Goal: Navigation & Orientation: Find specific page/section

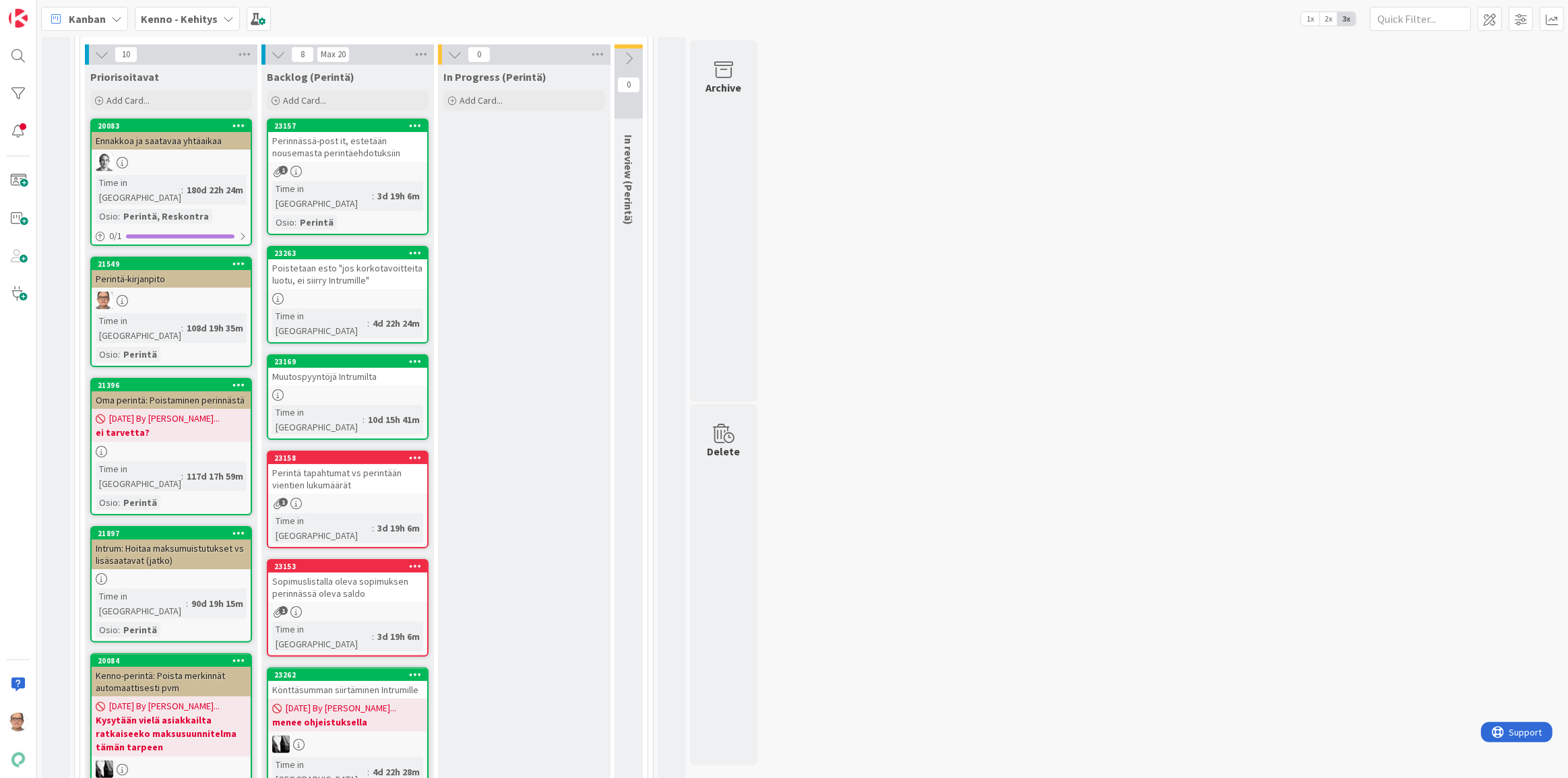
scroll to position [306, 0]
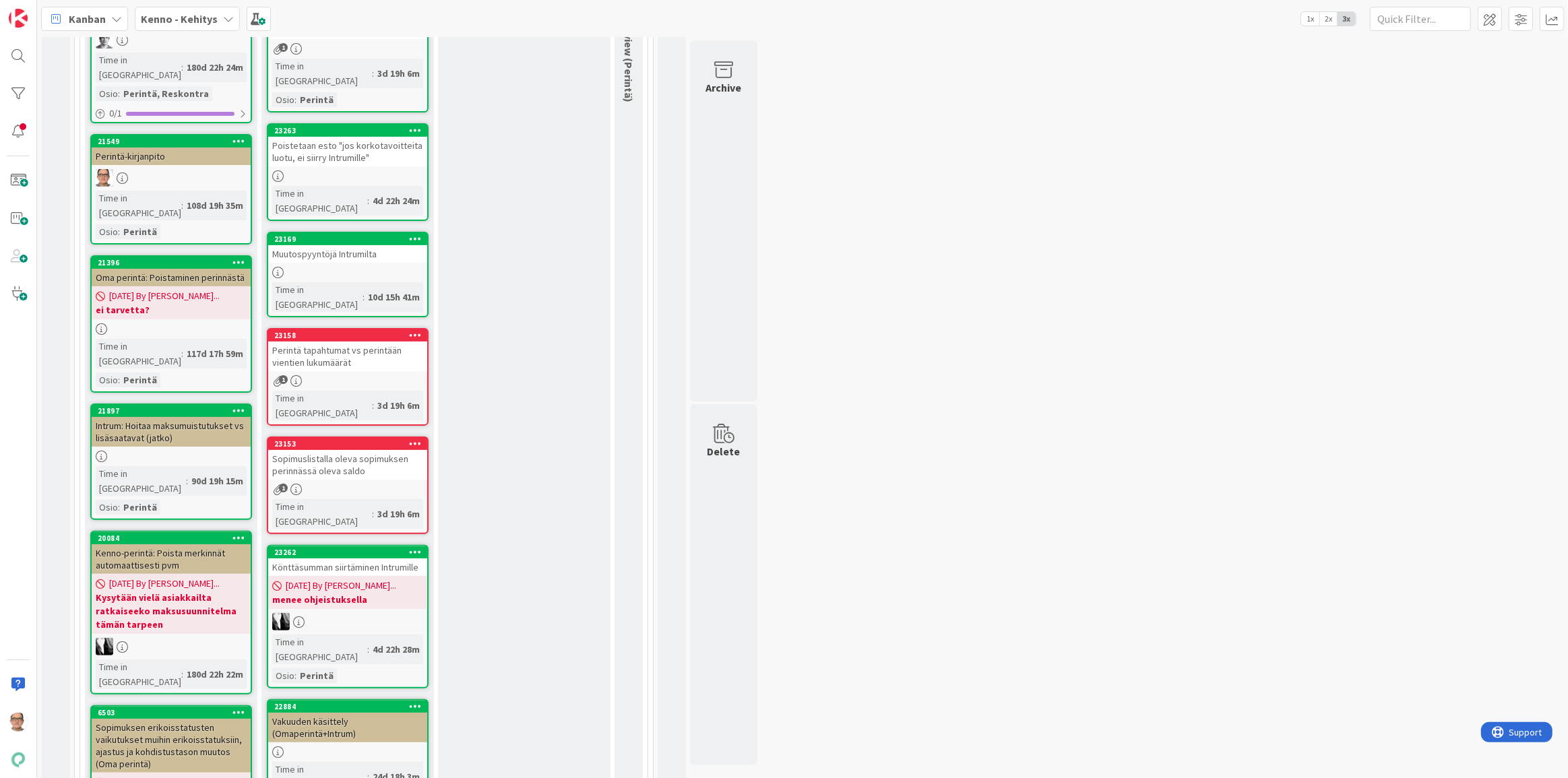
click at [334, 593] on b "menee ohjeistuksella" at bounding box center [348, 599] width 151 height 14
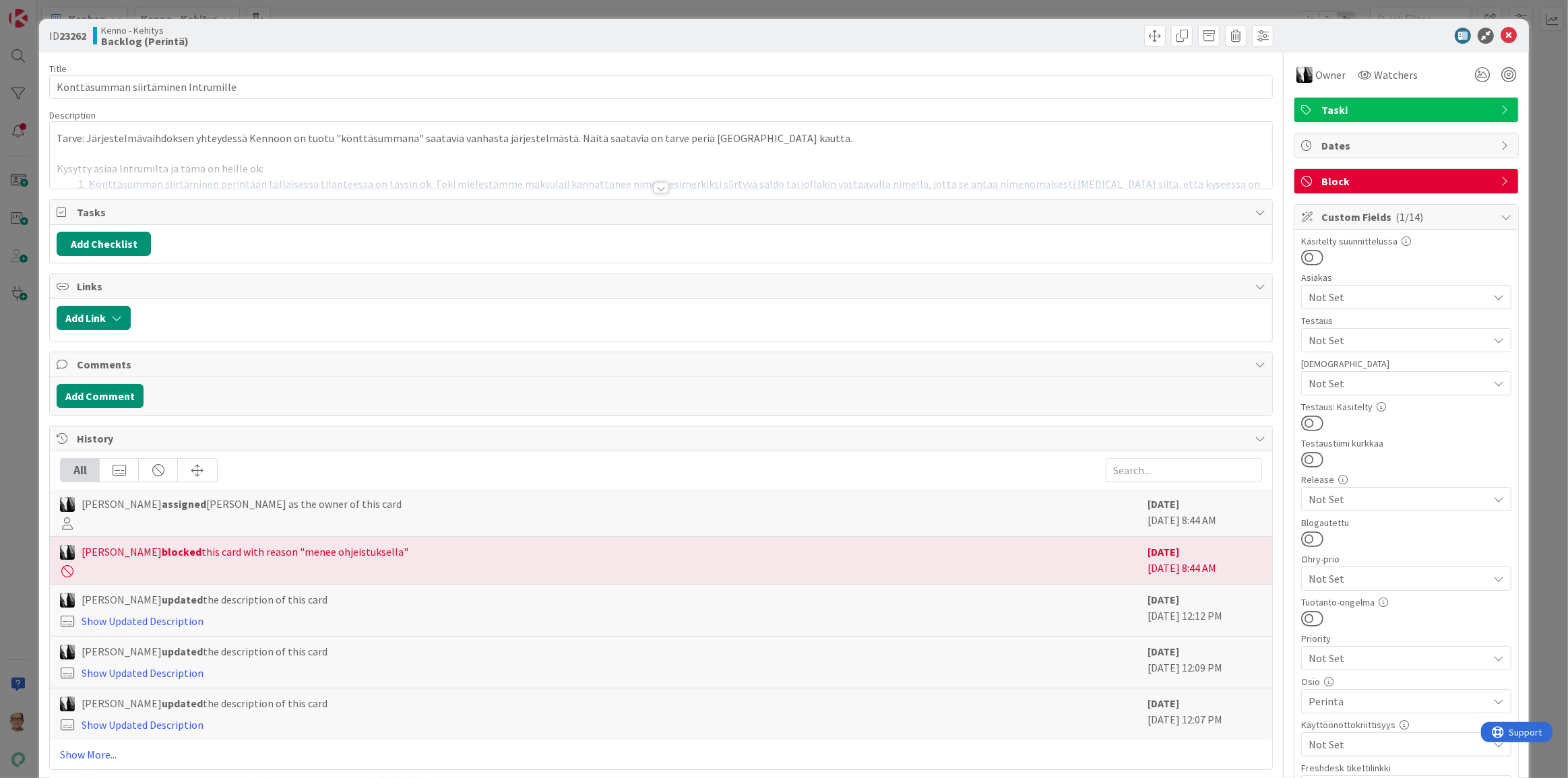
click at [654, 189] on div at bounding box center [661, 188] width 15 height 10
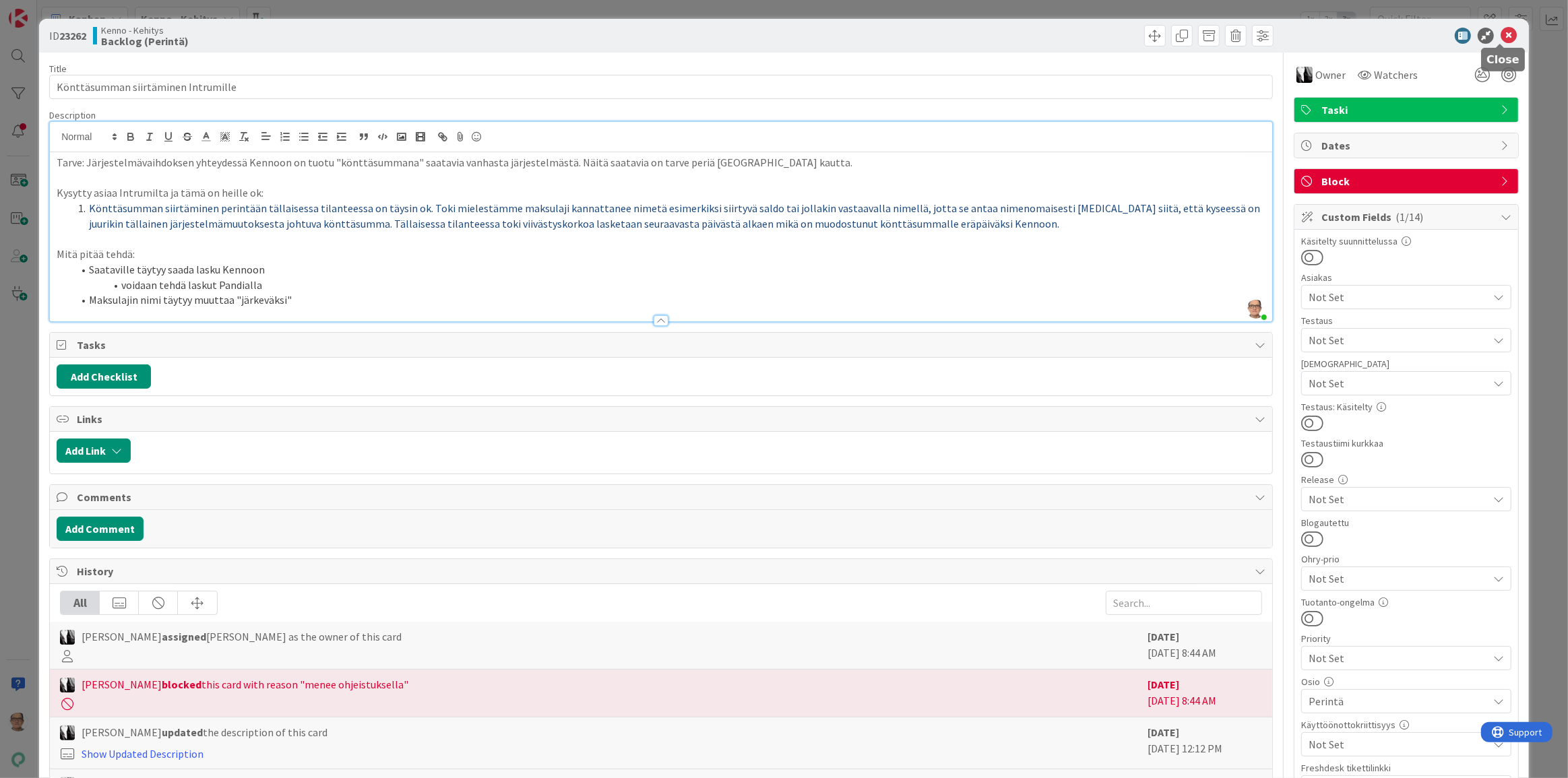
click at [1502, 37] on icon at bounding box center [1509, 36] width 16 height 16
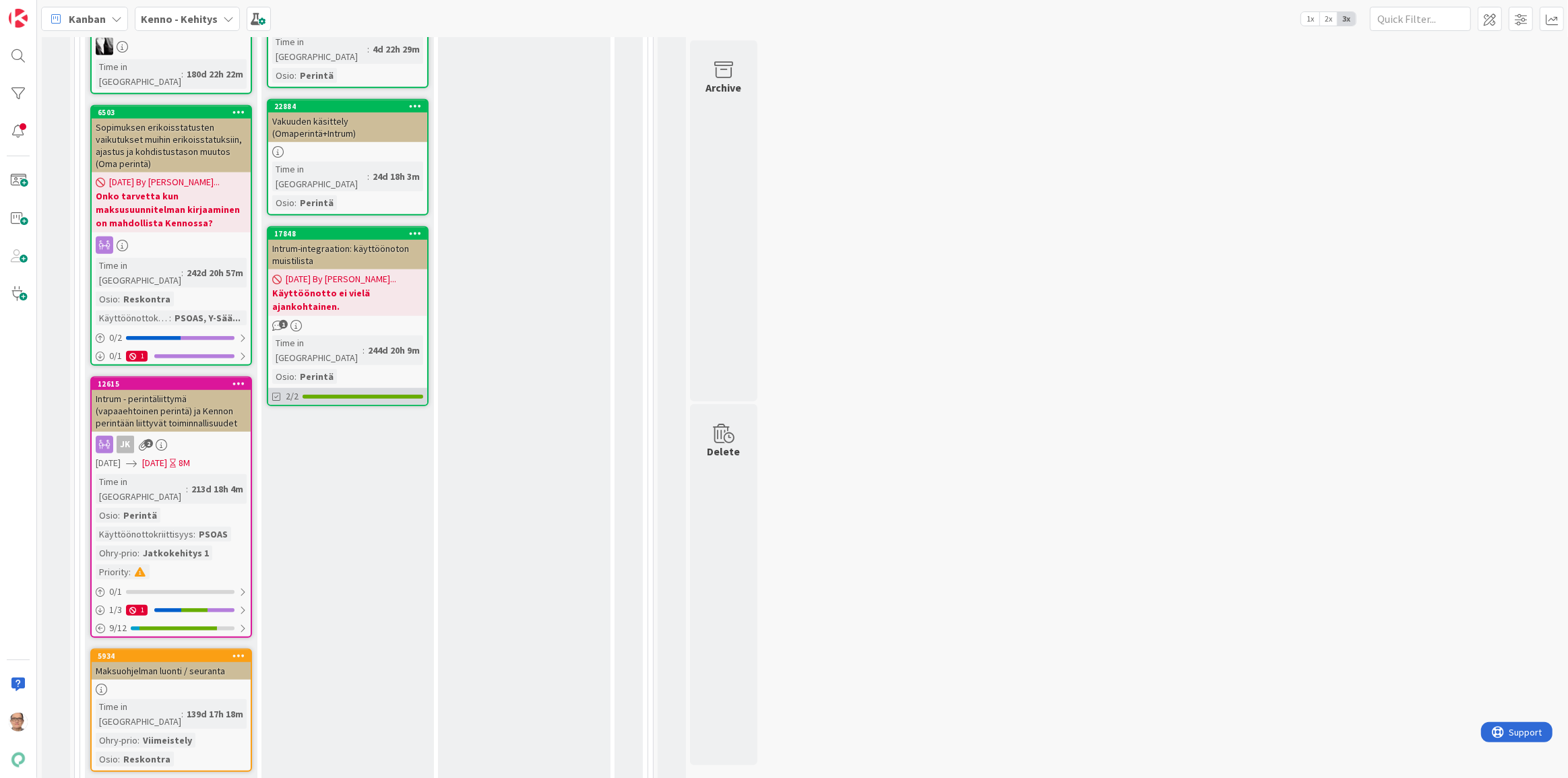
scroll to position [796, 0]
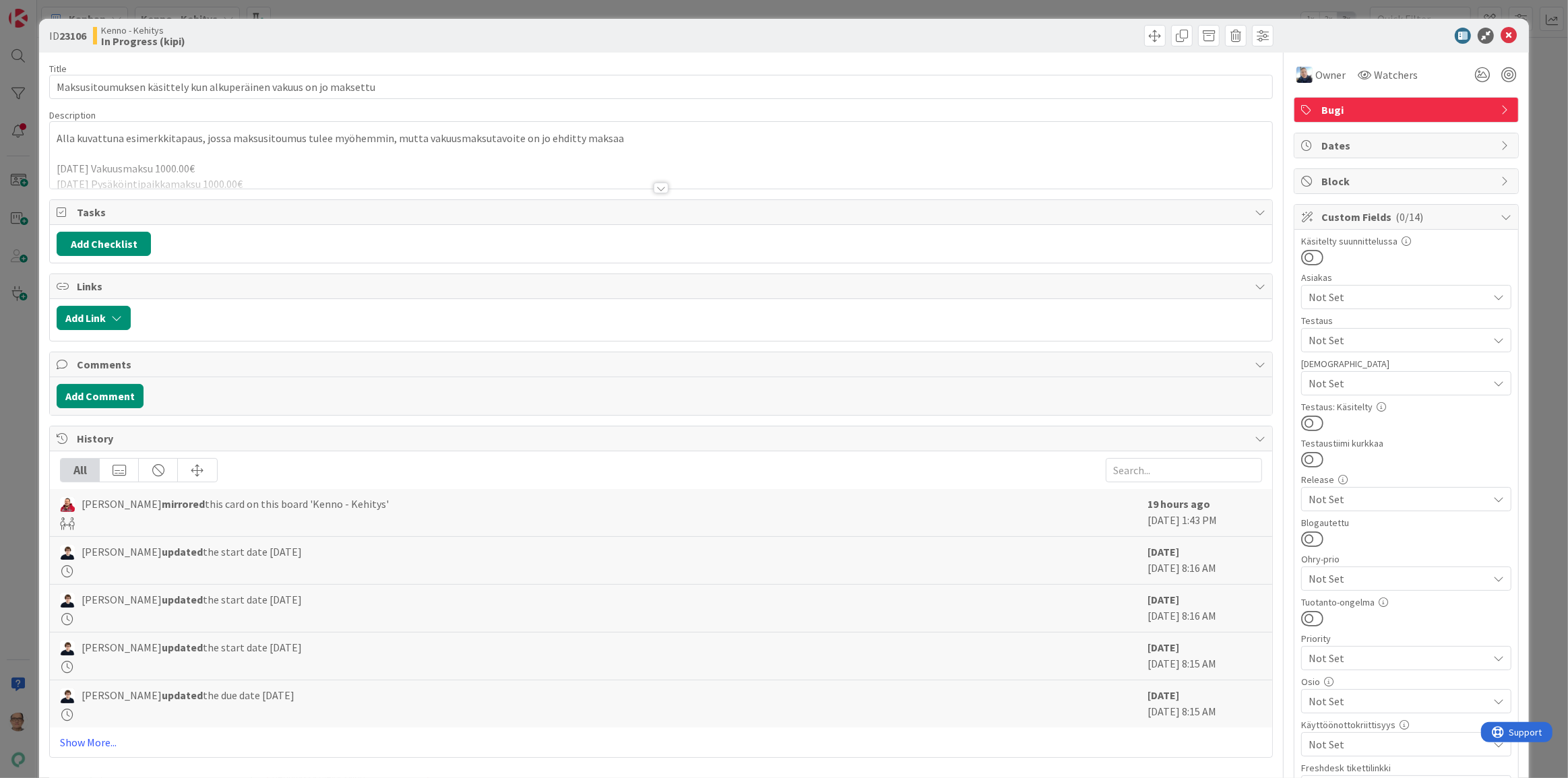
click at [654, 189] on div at bounding box center [661, 188] width 15 height 10
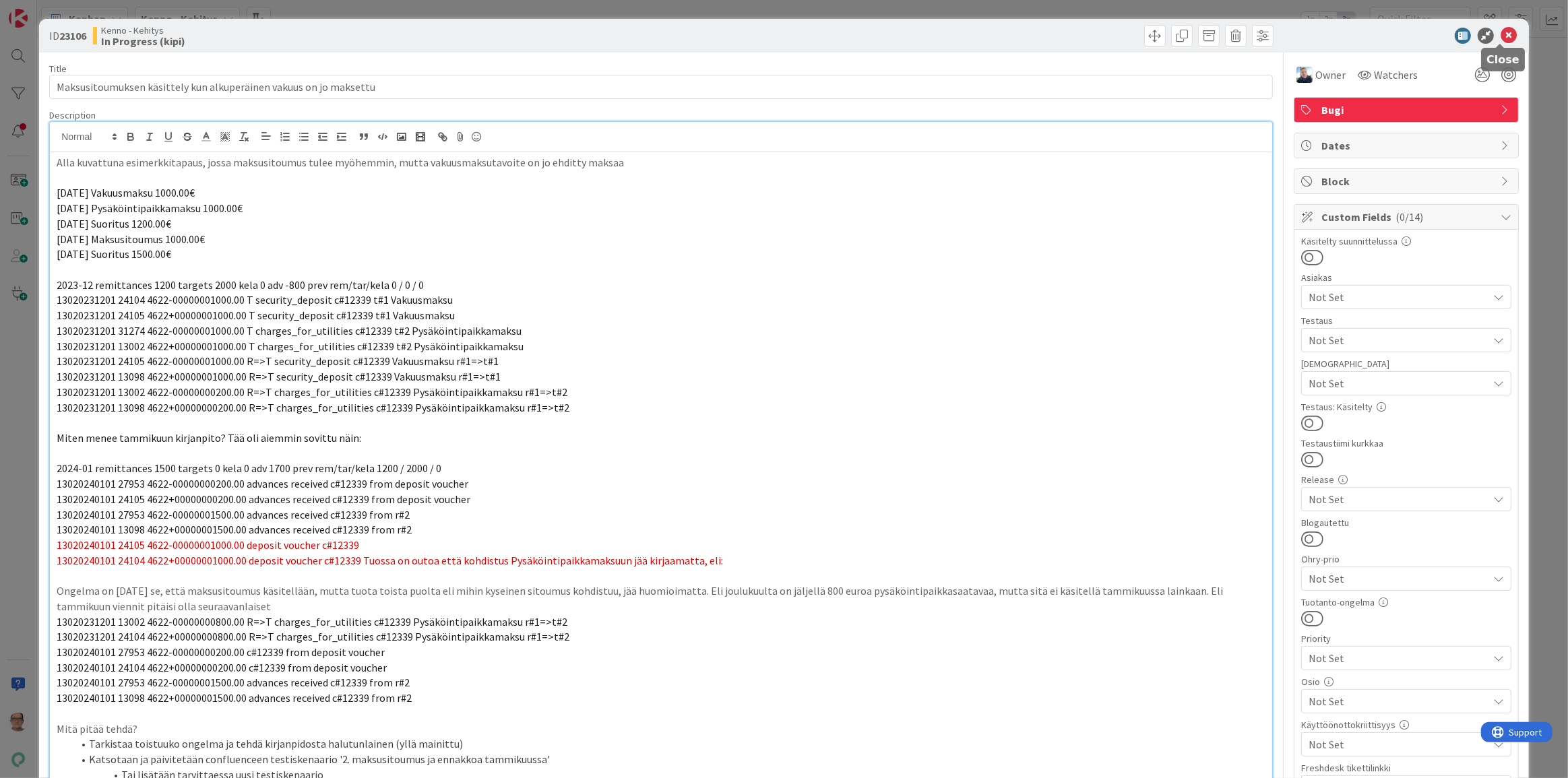
click at [1501, 32] on icon at bounding box center [1509, 36] width 16 height 16
